Goal: Task Accomplishment & Management: Manage account settings

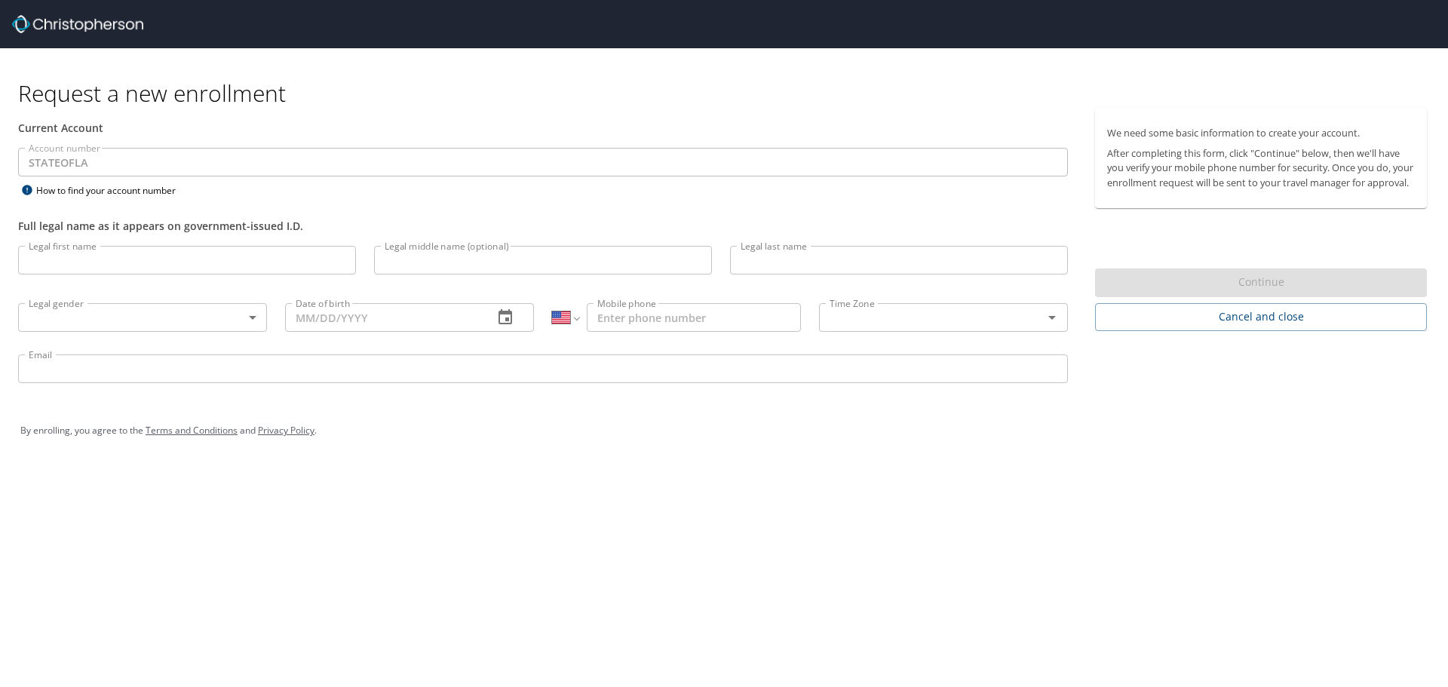
select select "US"
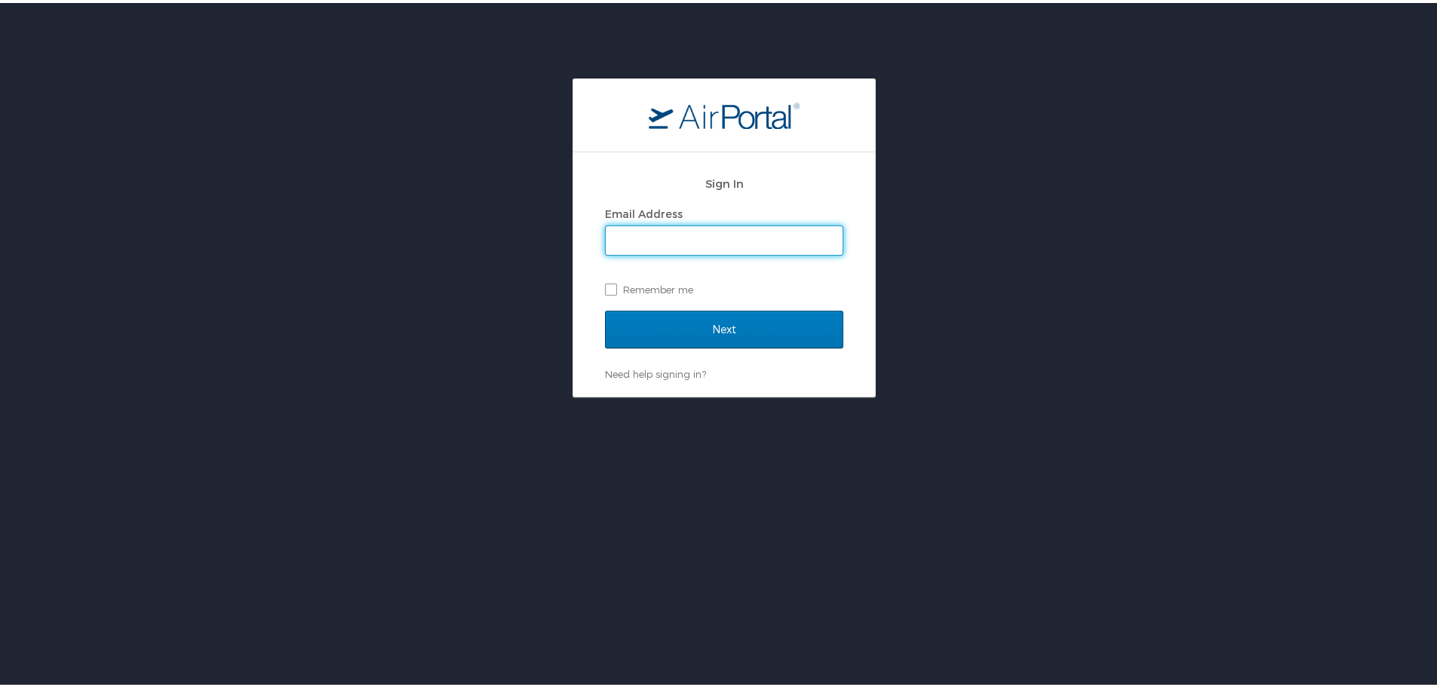
type input "abrodsky@lwc.la.gov"
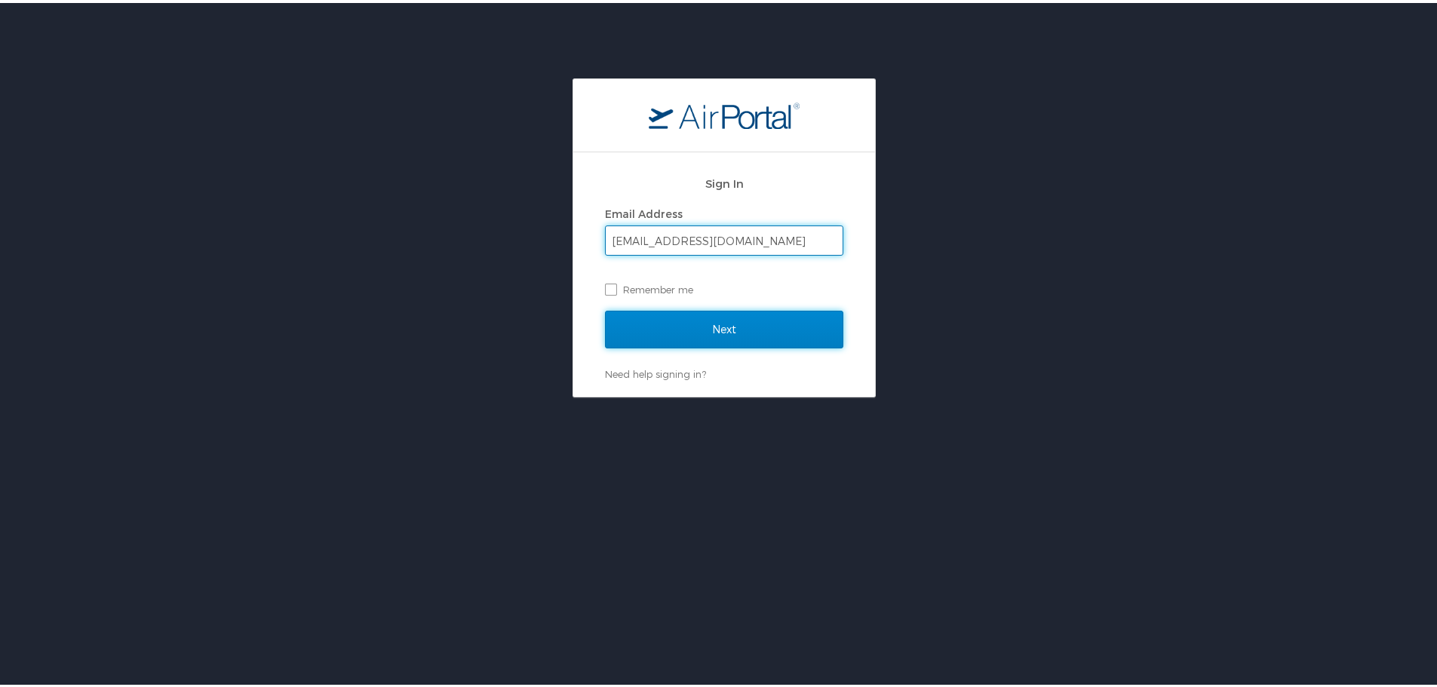
click at [716, 333] on input "Next" at bounding box center [724, 327] width 238 height 38
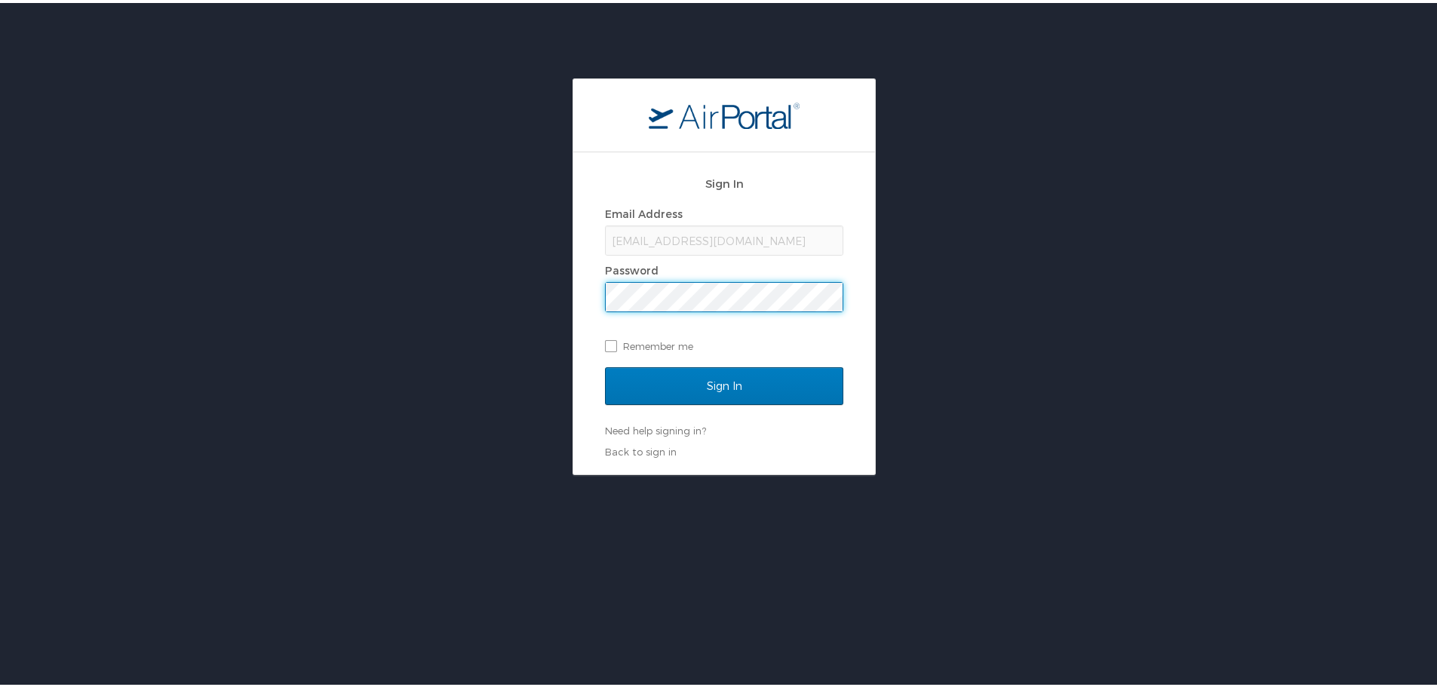
click at [573, 350] on div "Sign In Email Address abrodsky@lwc.la.gov Password Remember me Sign In Need hel…" at bounding box center [724, 310] width 302 height 322
click at [631, 345] on label "Remember me" at bounding box center [724, 343] width 238 height 23
click at [615, 345] on input "Remember me" at bounding box center [610, 342] width 10 height 10
checkbox input "true"
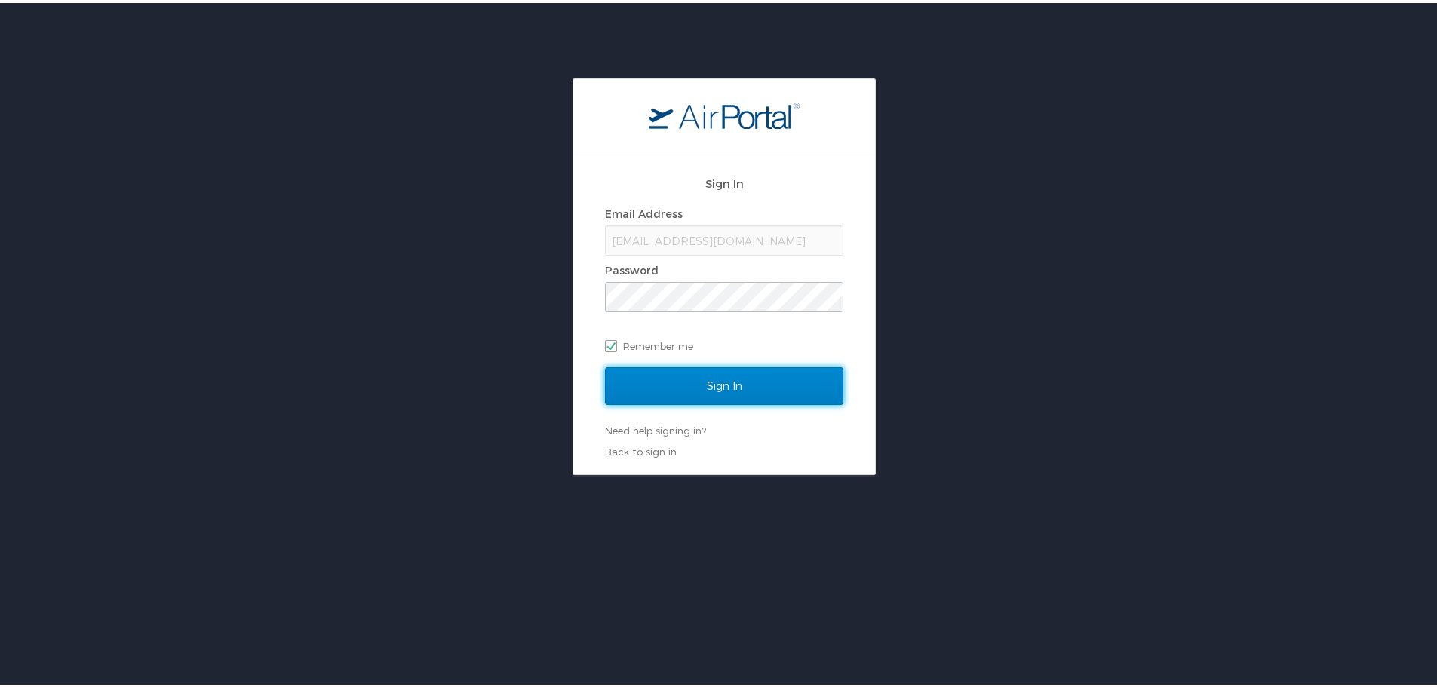
click at [658, 381] on input "Sign In" at bounding box center [724, 383] width 238 height 38
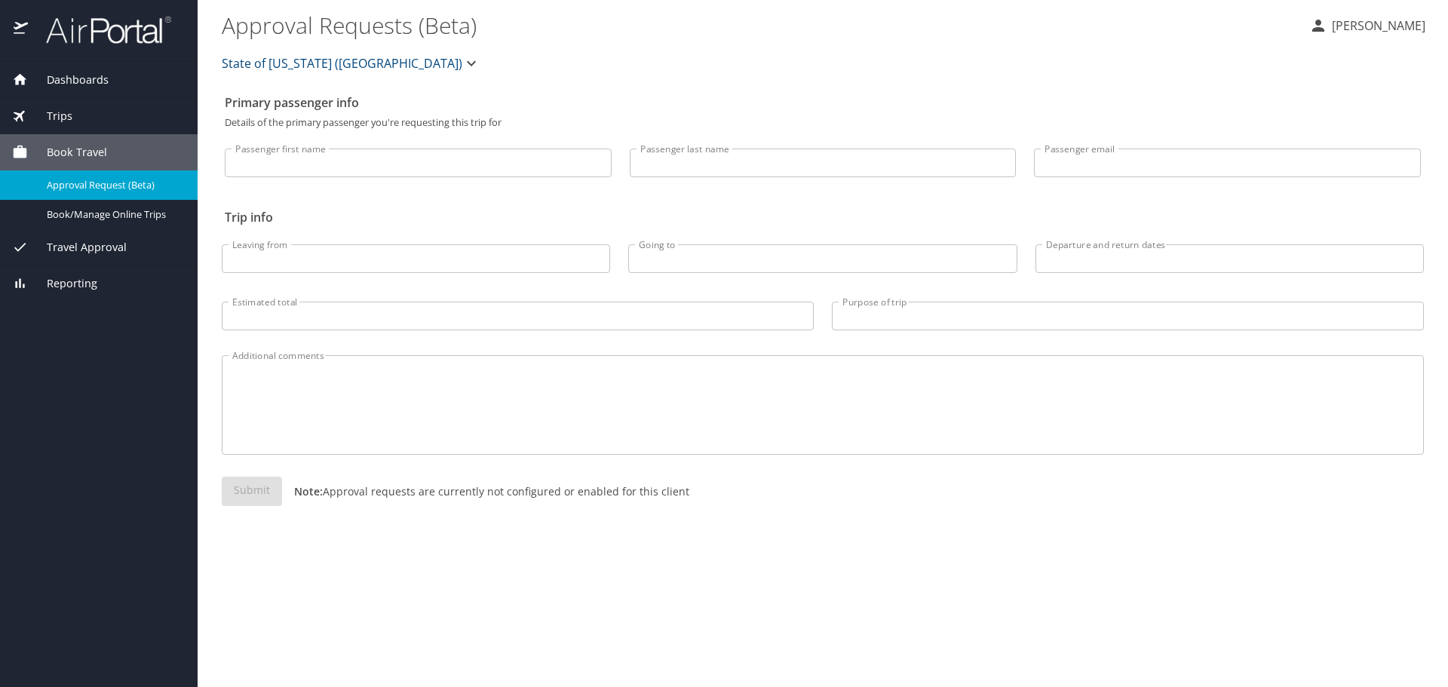
click at [293, 64] on span "State of Louisiana (SOLA)" at bounding box center [342, 63] width 241 height 21
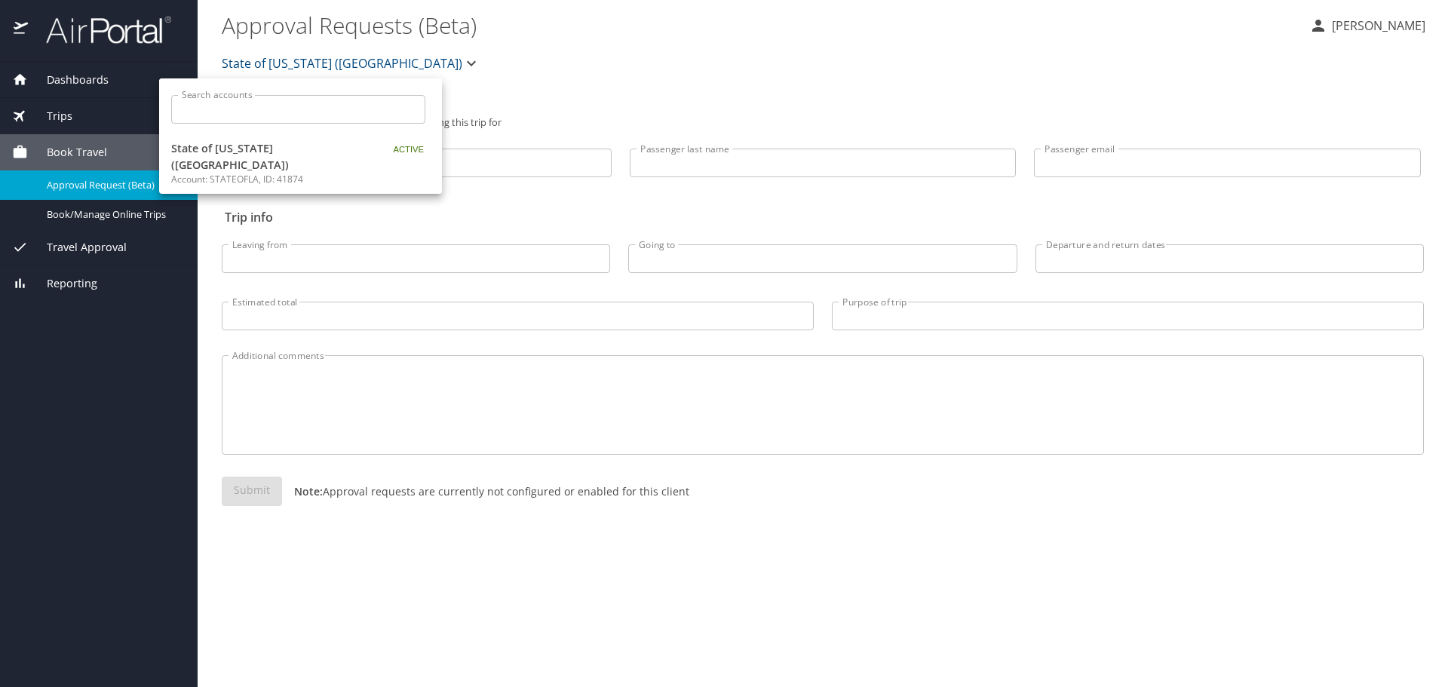
click at [650, 60] on div at bounding box center [724, 343] width 1448 height 687
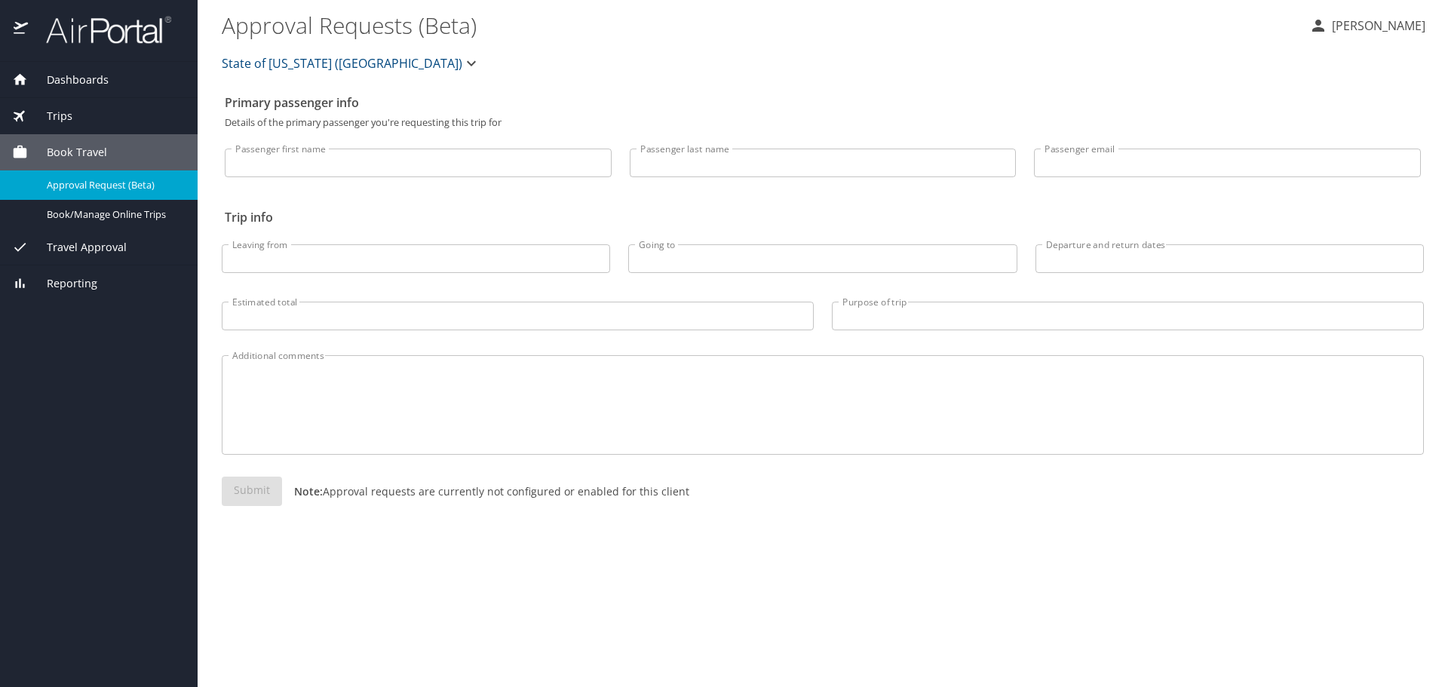
click at [1366, 40] on div "State of Louisiana (SOLA)" at bounding box center [823, 63] width 1220 height 48
click at [1368, 20] on p "Alyssa Brodsky" at bounding box center [1376, 26] width 98 height 18
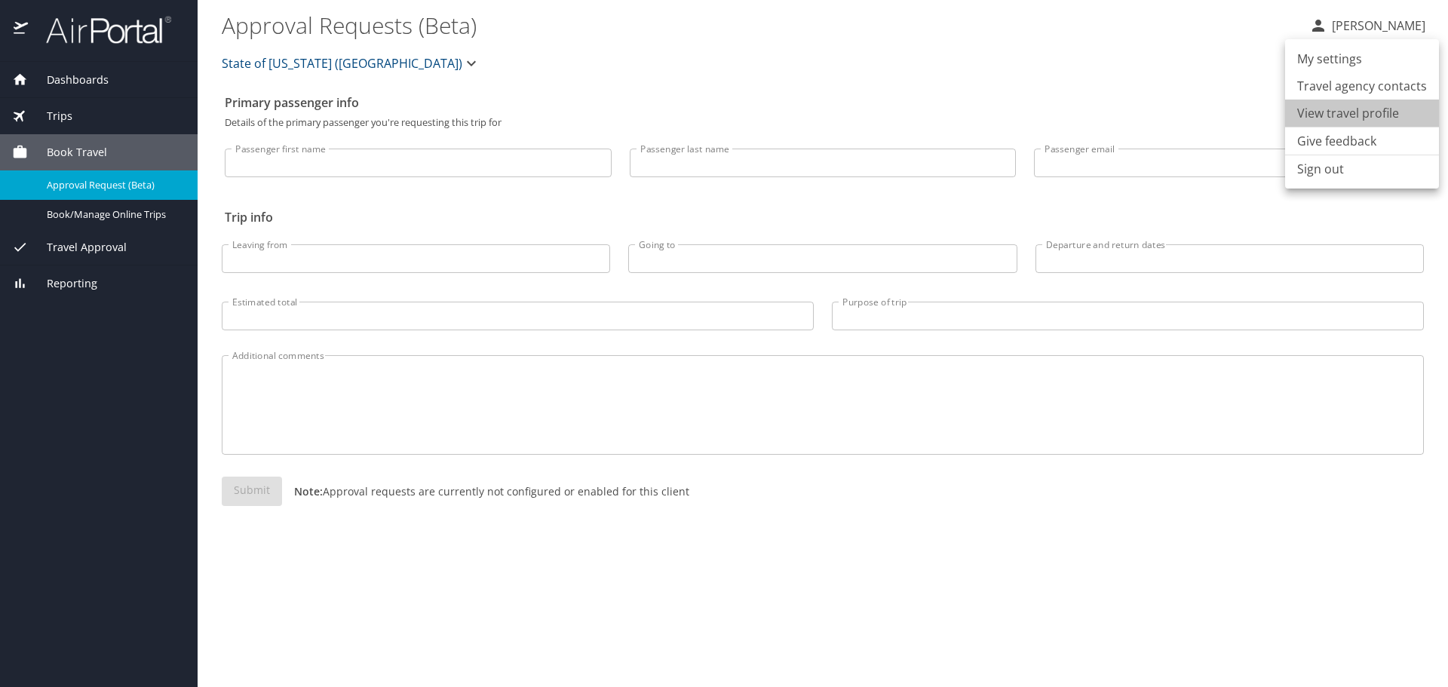
click at [1364, 113] on li "View travel profile" at bounding box center [1362, 113] width 154 height 27
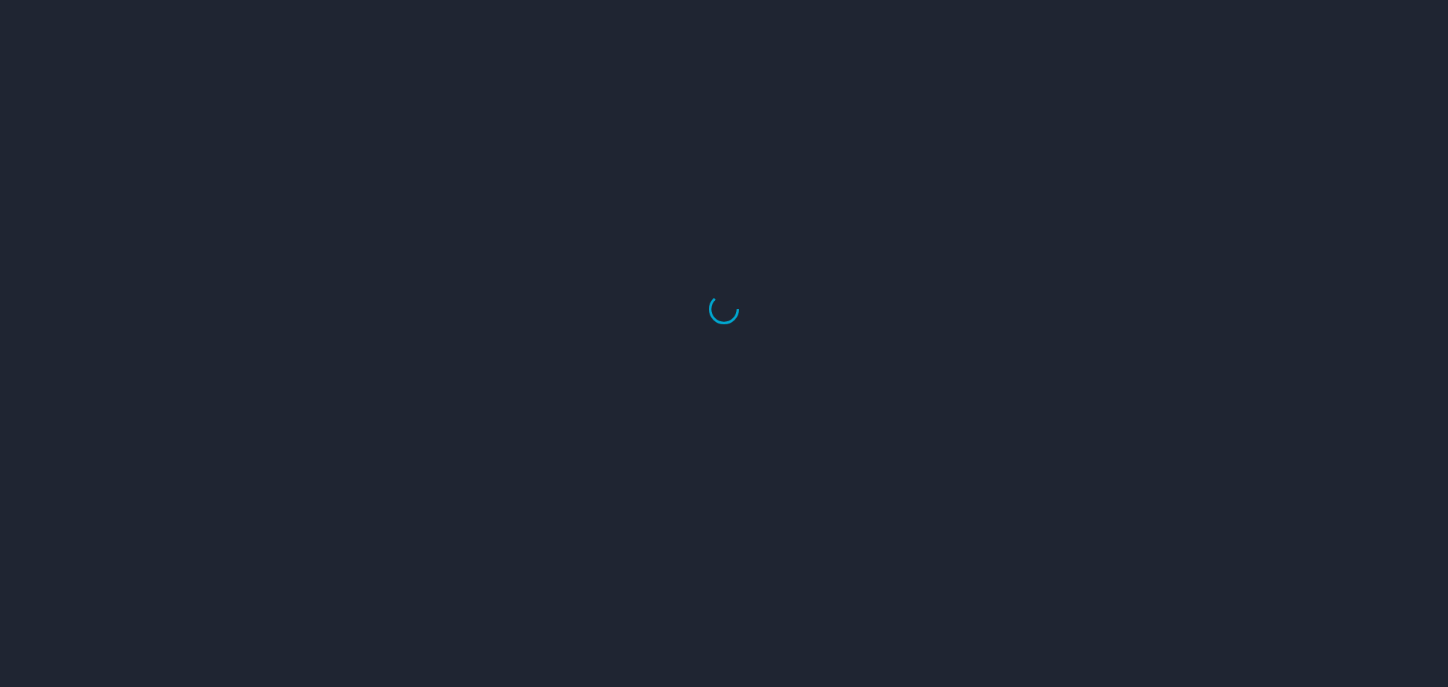
select select "US"
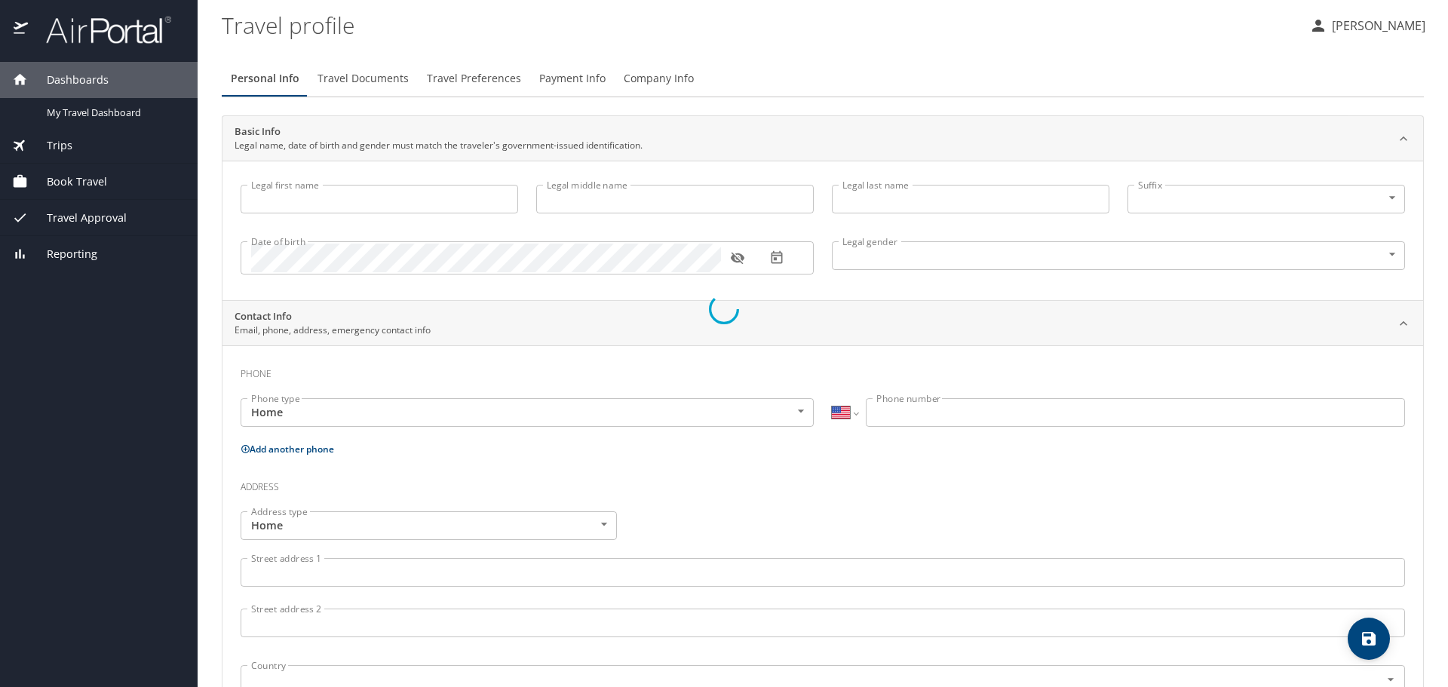
type input "Alyssa"
type input "Brodsky"
type input "Female"
select select "US"
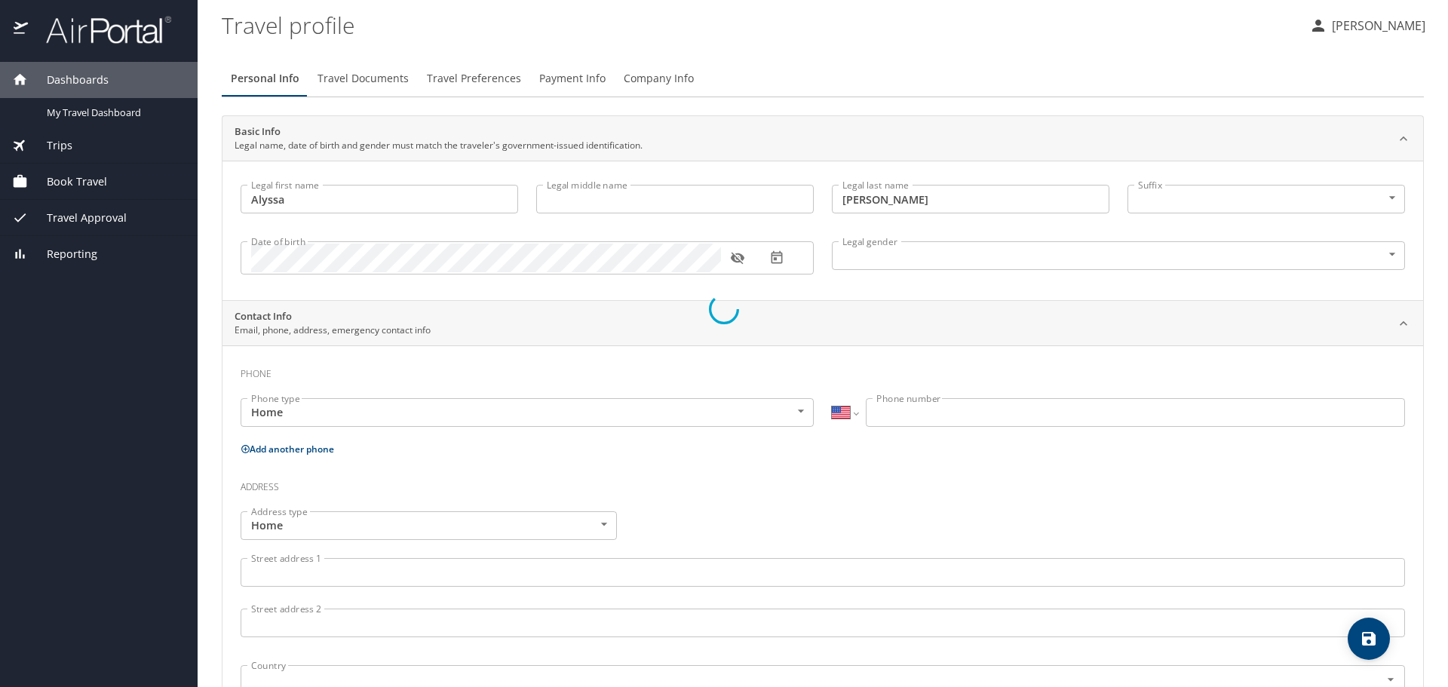
select select "US"
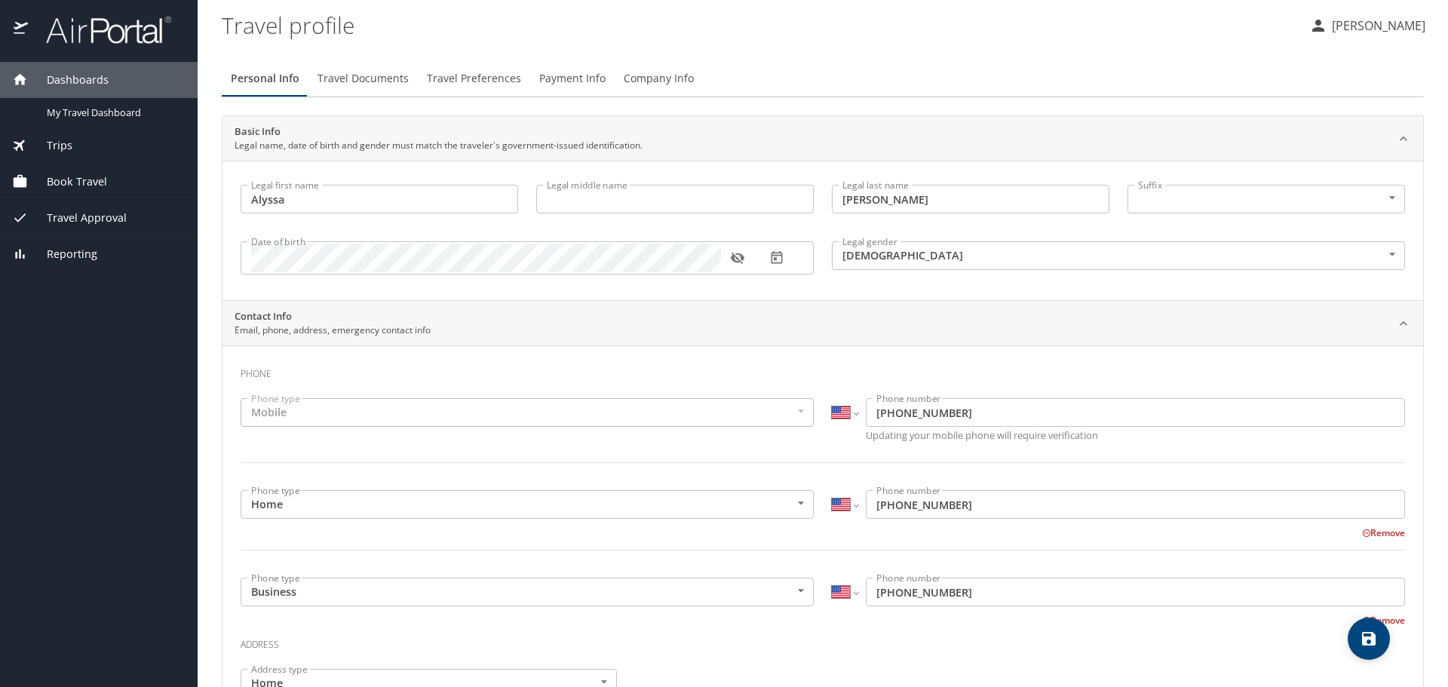
click at [364, 77] on span "Travel Documents" at bounding box center [363, 78] width 91 height 19
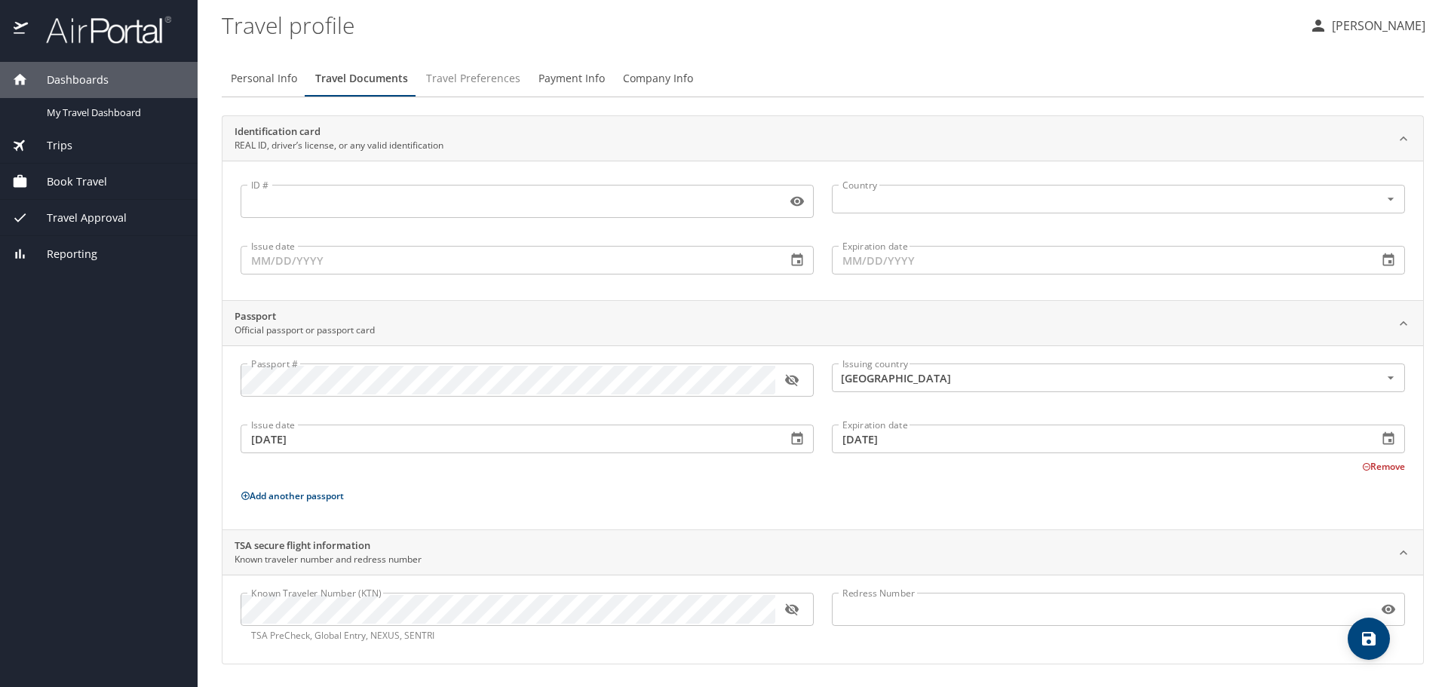
click at [471, 73] on span "Travel Preferences" at bounding box center [473, 78] width 94 height 19
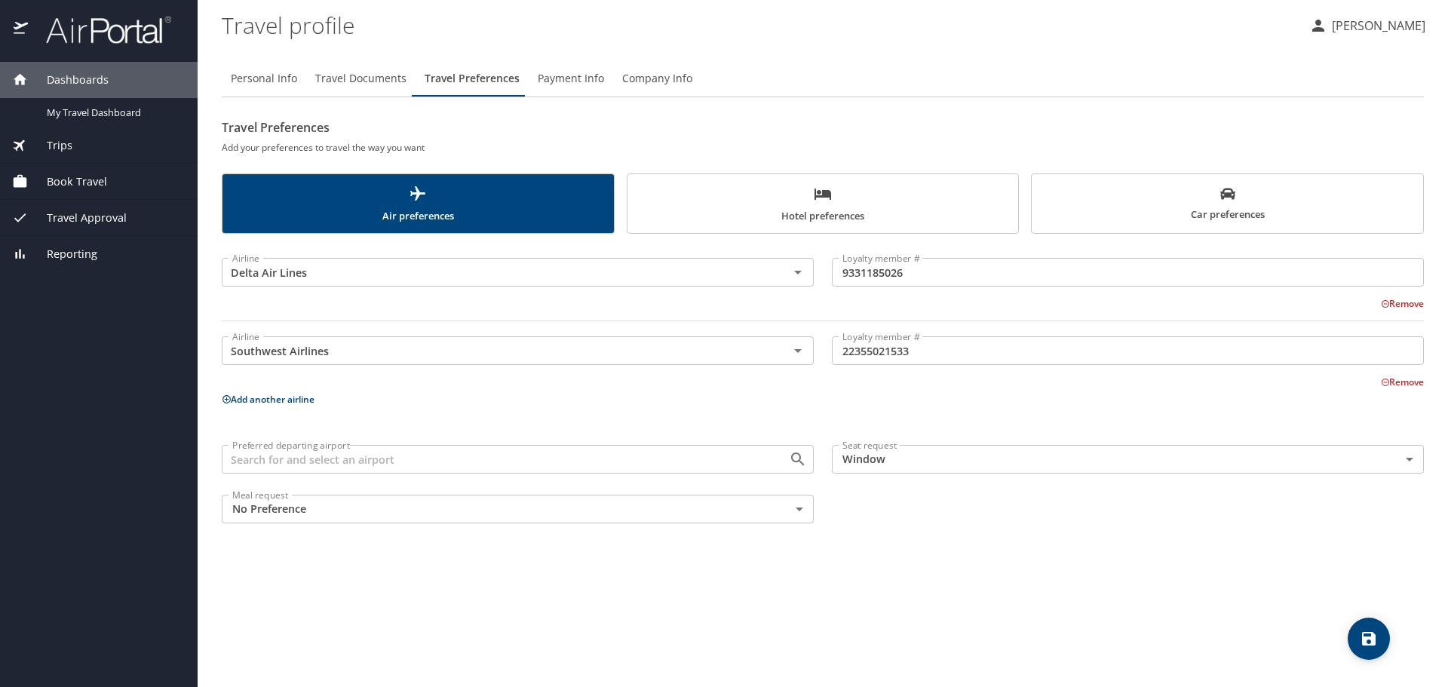
click at [602, 78] on button "Payment Info" at bounding box center [571, 78] width 84 height 36
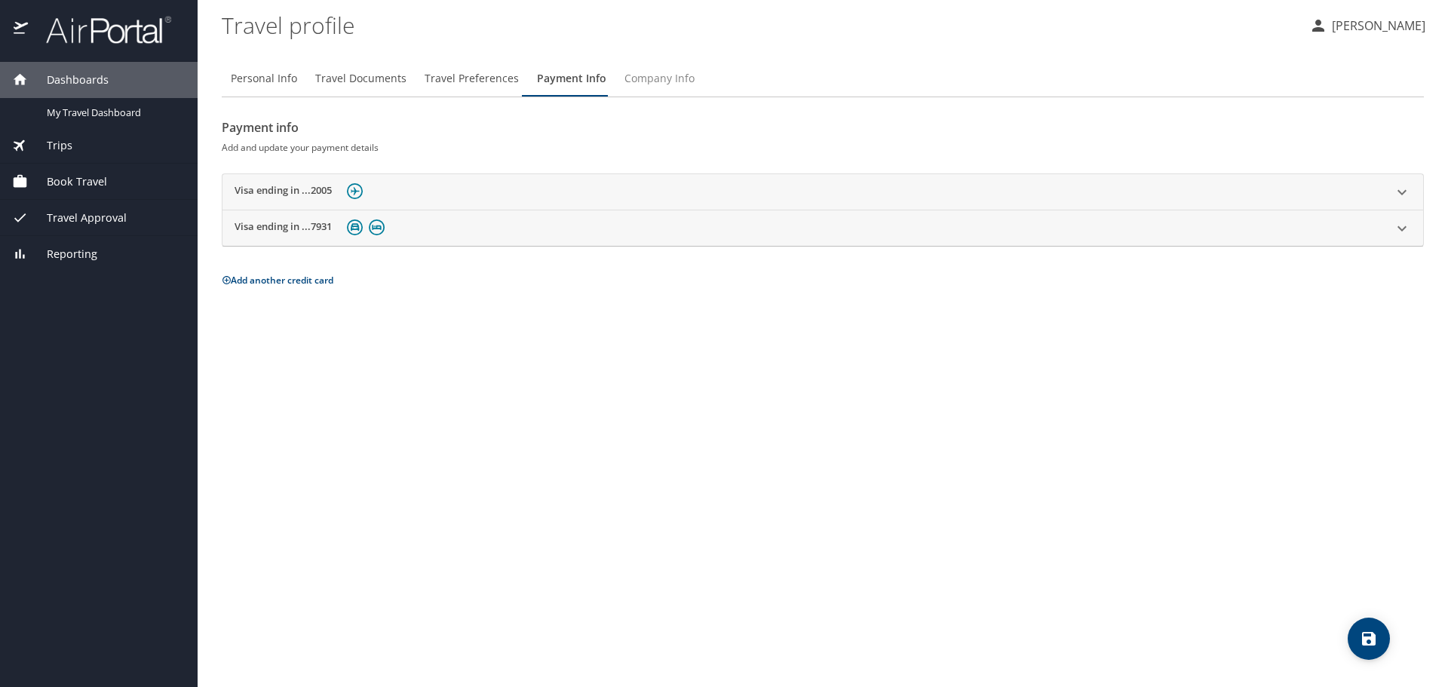
click at [659, 78] on span "Company Info" at bounding box center [659, 78] width 70 height 19
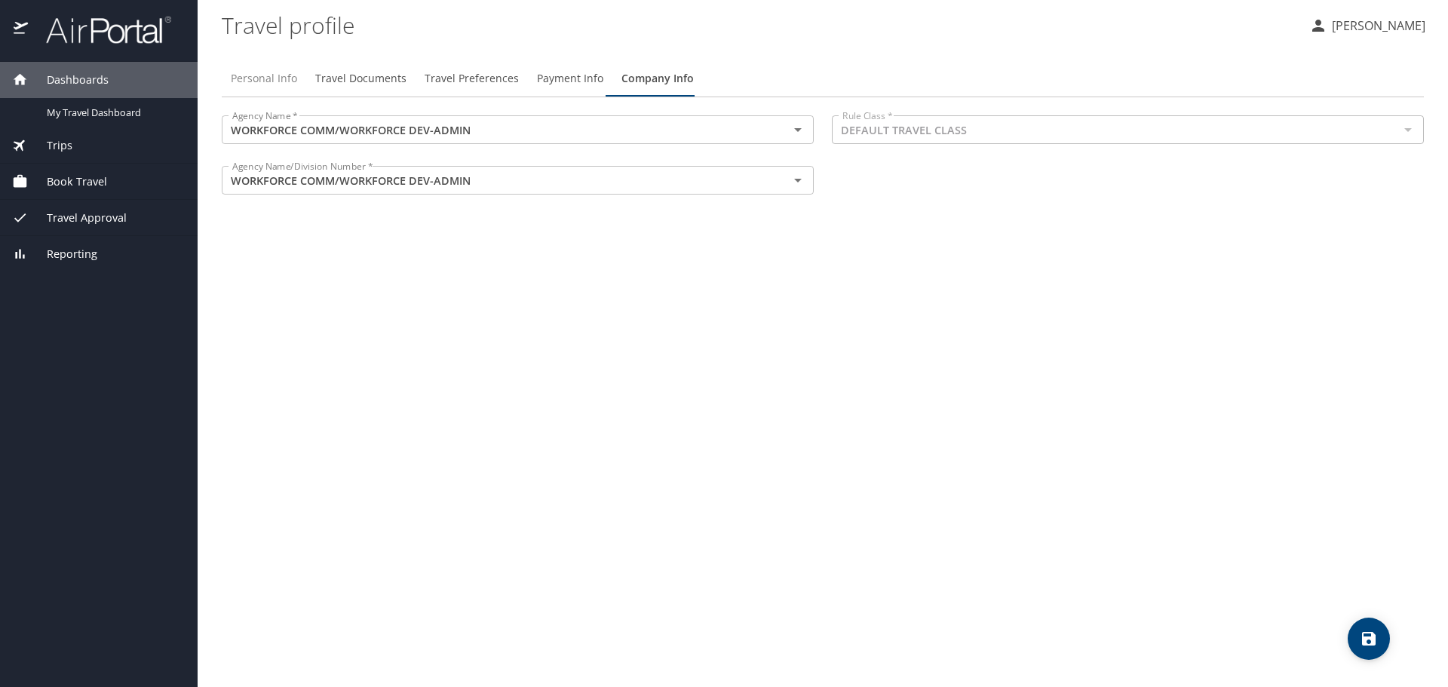
click at [270, 75] on span "Personal Info" at bounding box center [264, 78] width 66 height 19
select select "US"
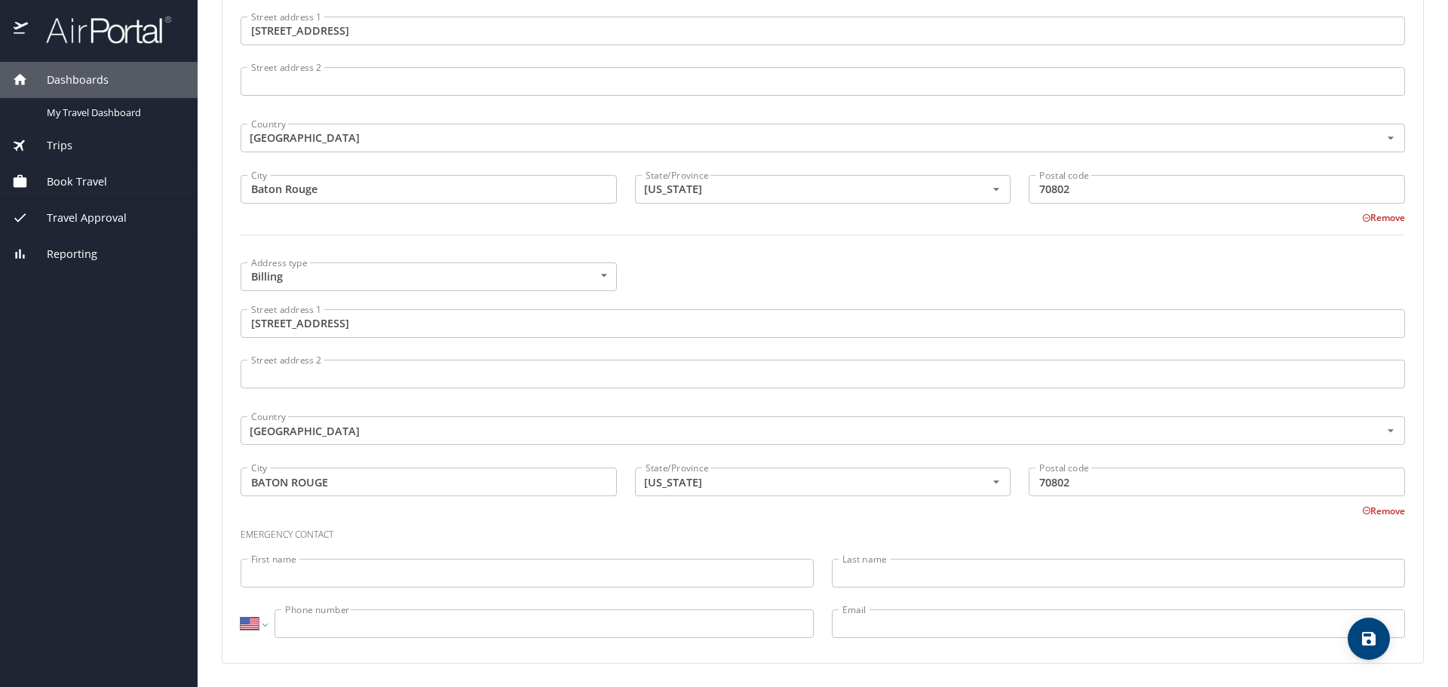
scroll to position [993, 0]
click at [80, 186] on span "Book Travel" at bounding box center [67, 181] width 79 height 17
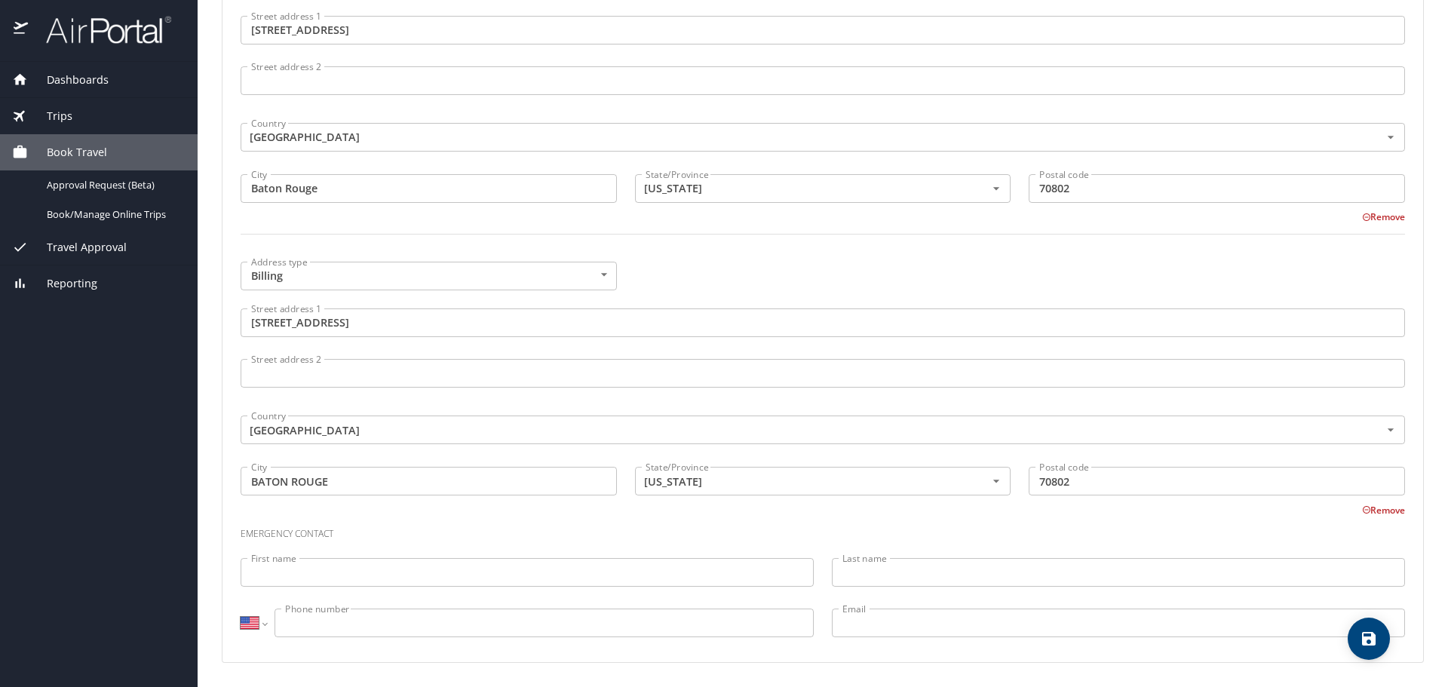
click at [87, 76] on span "Dashboards" at bounding box center [68, 80] width 81 height 17
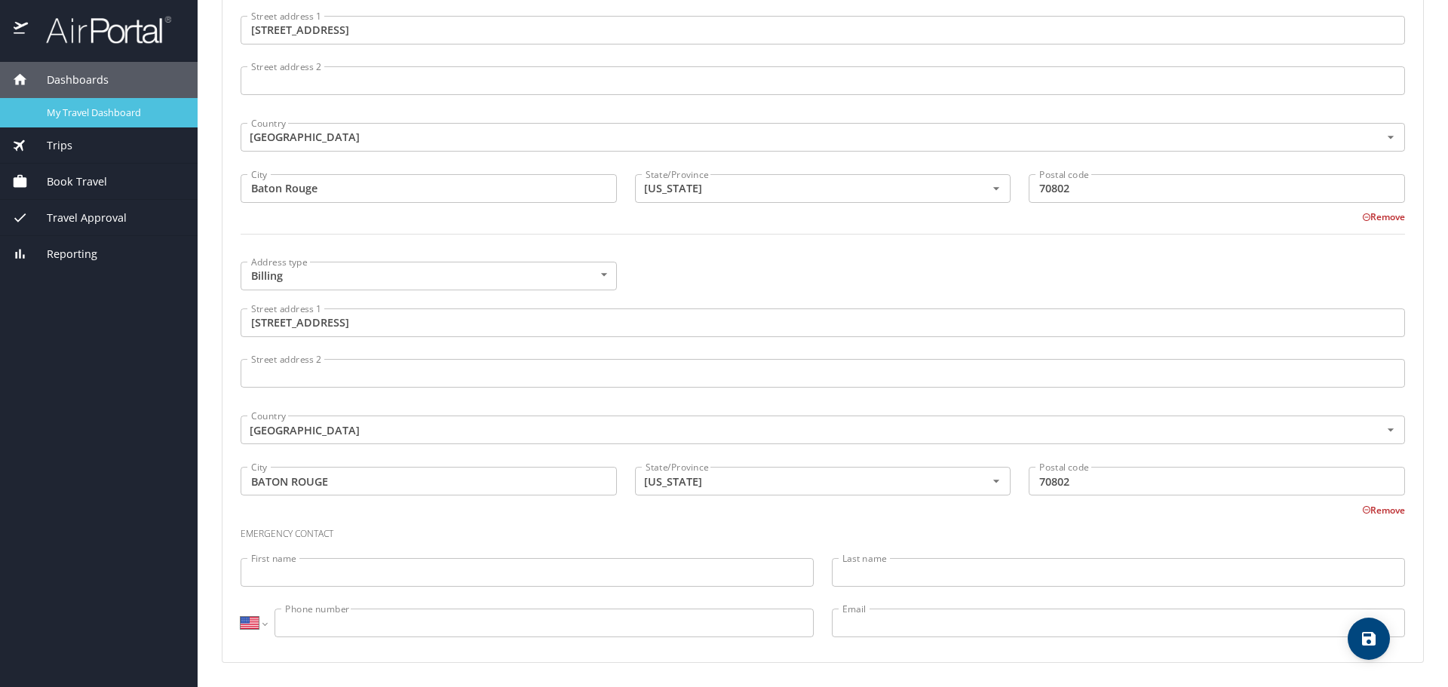
click at [91, 118] on span "My Travel Dashboard" at bounding box center [113, 113] width 133 height 14
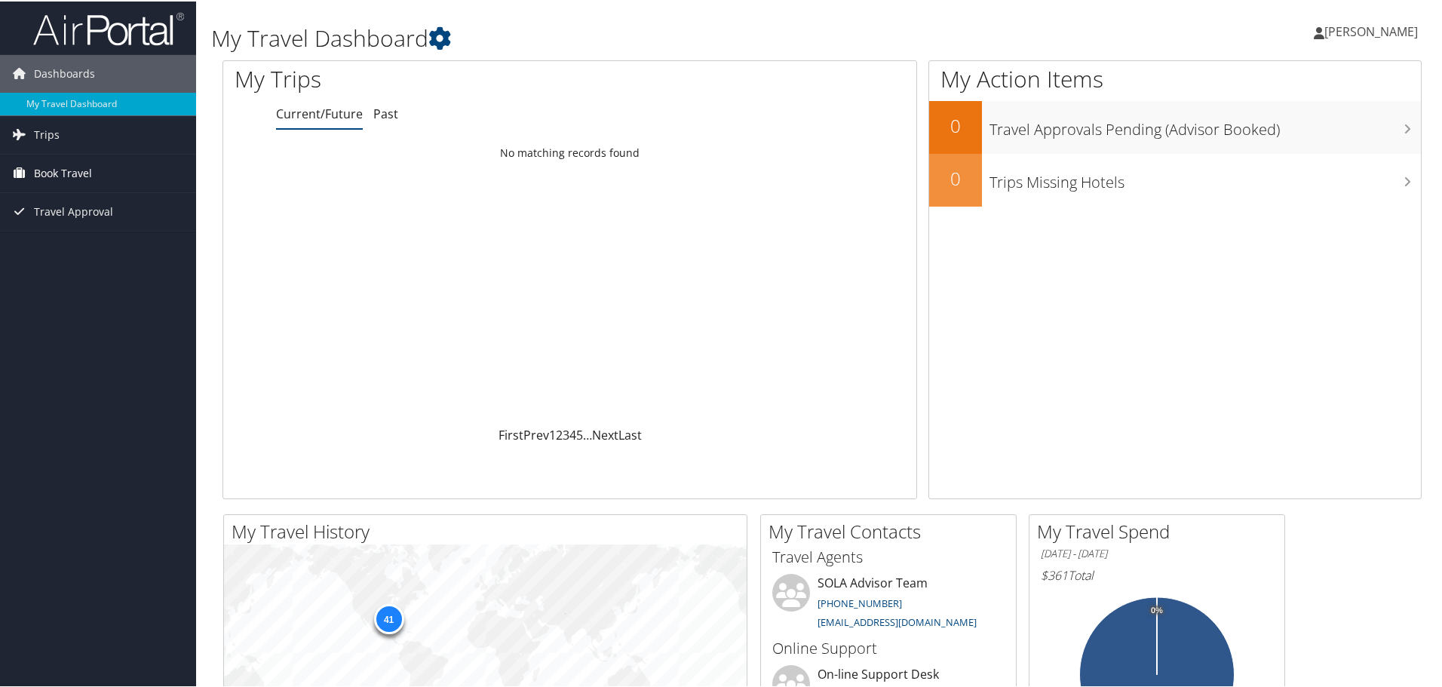
click at [67, 170] on span "Book Travel" at bounding box center [63, 172] width 58 height 38
click at [72, 223] on link "Book/Manage Online Trips" at bounding box center [98, 224] width 196 height 23
